Goal: Entertainment & Leisure: Consume media (video, audio)

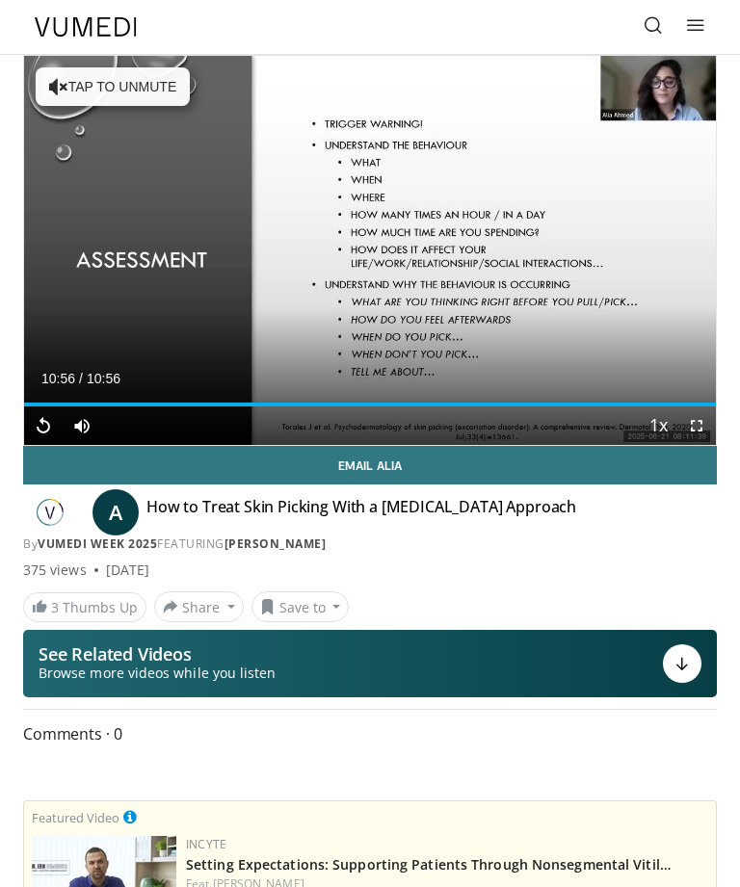
click at [246, 406] on div "Progress Bar" at bounding box center [370, 405] width 692 height 4
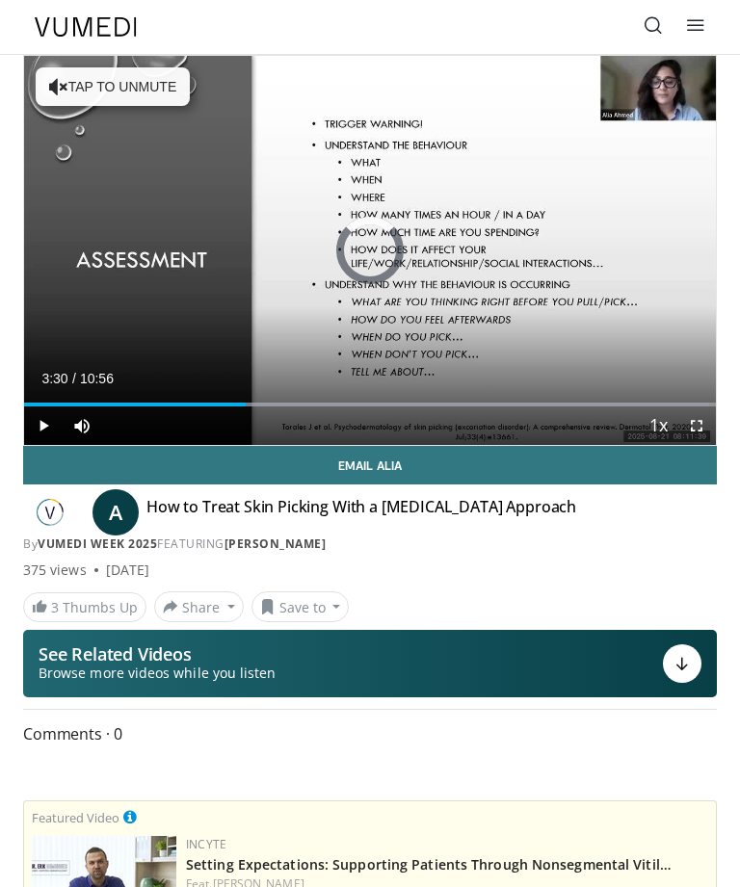
click at [119, 403] on div "Loaded : 99.01%" at bounding box center [366, 405] width 685 height 4
